Goal: Task Accomplishment & Management: Manage account settings

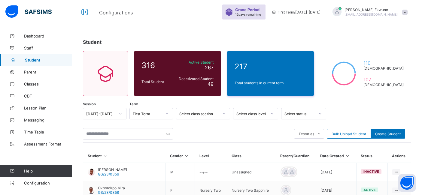
click at [104, 136] on input "text" at bounding box center [128, 133] width 90 height 11
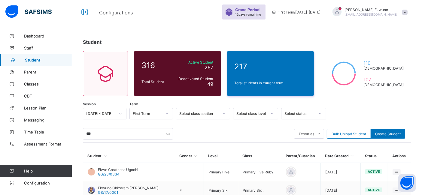
type input "******"
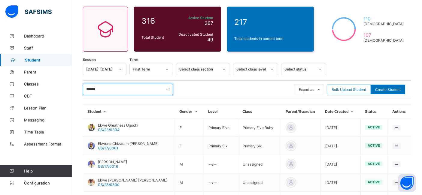
scroll to position [67, 0]
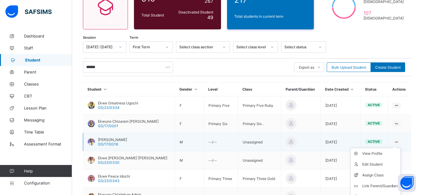
click at [398, 148] on ul "View Profile Edit Student Assign Class Link Parent/Guardian Delete Student" at bounding box center [375, 175] width 50 height 55
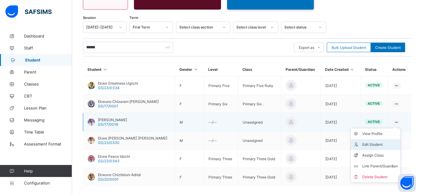
scroll to position [86, 0]
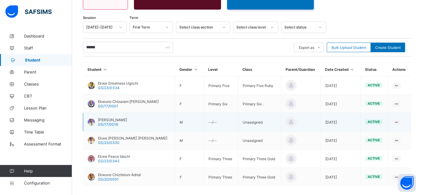
click at [110, 118] on span "[PERSON_NAME]" at bounding box center [112, 120] width 29 height 5
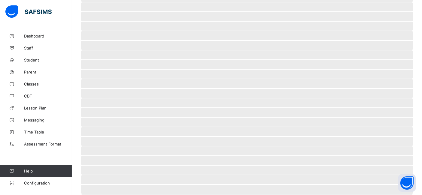
click at [110, 118] on span "‌" at bounding box center [247, 122] width 332 height 9
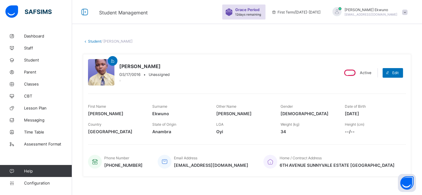
click at [101, 71] on div at bounding box center [101, 72] width 26 height 26
click at [99, 72] on div at bounding box center [101, 72] width 26 height 26
click at [104, 75] on div at bounding box center [101, 72] width 26 height 26
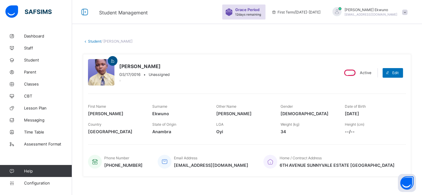
click at [111, 59] on icon at bounding box center [112, 61] width 5 height 5
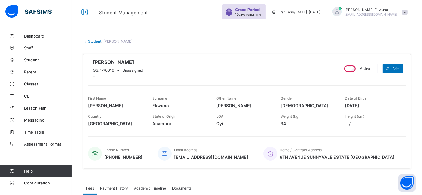
click at [106, 66] on span at bounding box center [118, 66] width 50 height 3
click at [106, 65] on span at bounding box center [118, 66] width 50 height 3
click at [373, 2] on span "Browse file" at bounding box center [374, 0] width 102 height 5
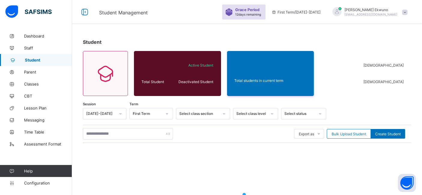
scroll to position [70, 0]
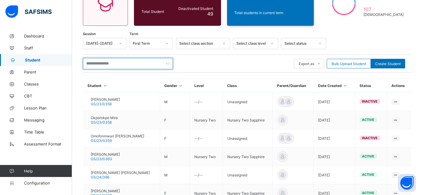
click at [117, 62] on input "text" at bounding box center [128, 63] width 90 height 11
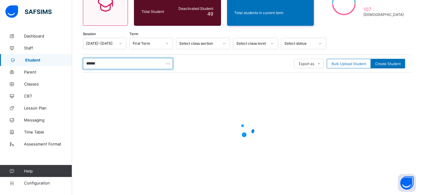
type input "******"
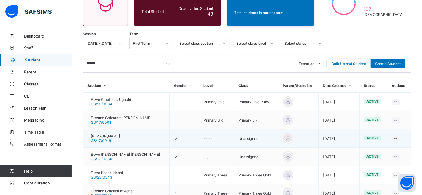
click at [105, 137] on span "[PERSON_NAME]" at bounding box center [105, 136] width 29 height 5
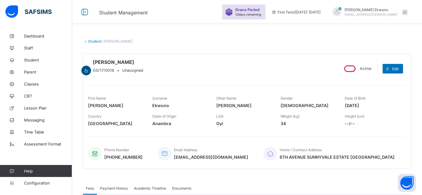
click at [89, 68] on icon at bounding box center [86, 70] width 5 height 5
click at [102, 63] on span "[PERSON_NAME]" at bounding box center [118, 62] width 50 height 6
click at [399, 68] on span "Edit" at bounding box center [395, 69] width 6 height 5
select select "**"
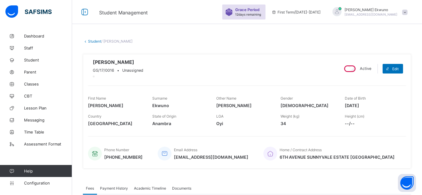
drag, startPoint x: 169, startPoint y: 84, endPoint x: 166, endPoint y: 87, distance: 4.9
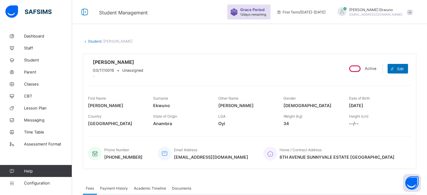
click at [320, 77] on div "Browse file Cancel [PERSON_NAME] Andre GS/17/0016 • Unassigned" at bounding box center [211, 68] width 246 height 19
click at [101, 60] on span "[PERSON_NAME]" at bounding box center [118, 62] width 50 height 6
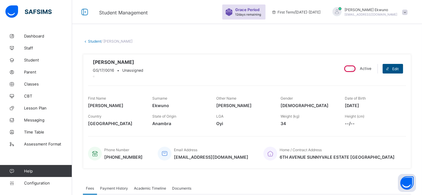
click at [392, 70] on span at bounding box center [388, 69] width 10 height 10
select select "**"
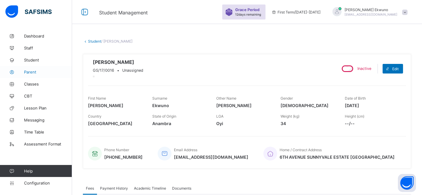
click at [38, 73] on span "Parent" at bounding box center [48, 72] width 48 height 5
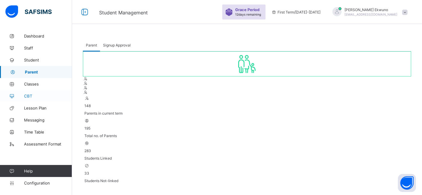
click at [29, 94] on span "CBT" at bounding box center [48, 96] width 48 height 5
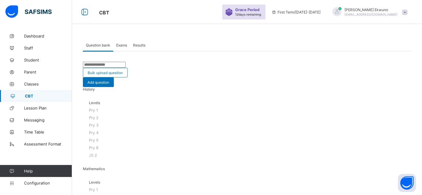
click at [125, 45] on span "Exams" at bounding box center [121, 45] width 11 height 5
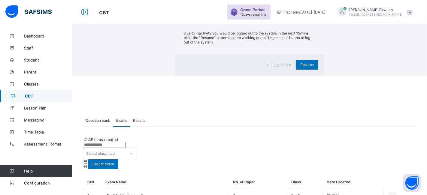
click at [313, 16] on div "×" at bounding box center [316, 11] width 6 height 10
